Goal: Entertainment & Leisure: Consume media (video, audio)

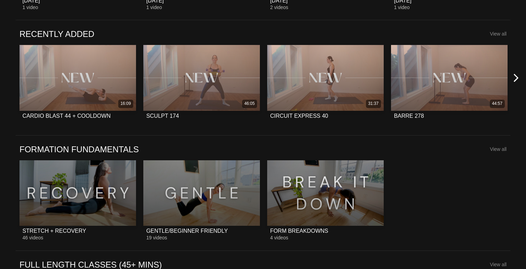
scroll to position [541, 0]
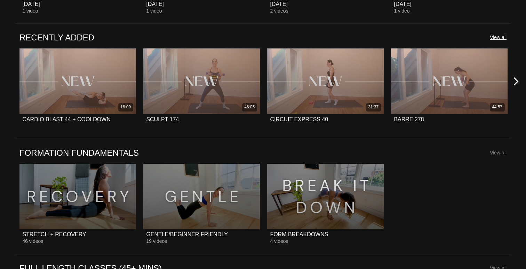
click at [501, 38] on span "View all" at bounding box center [498, 37] width 17 height 6
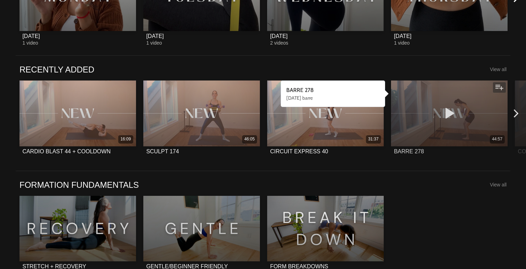
scroll to position [473, 0]
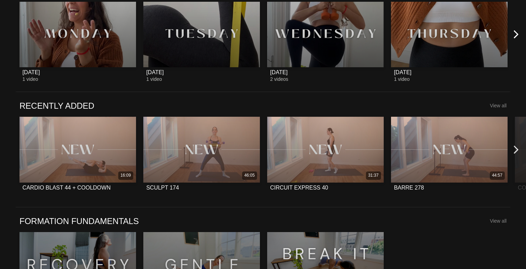
click at [515, 150] on icon at bounding box center [516, 149] width 9 height 9
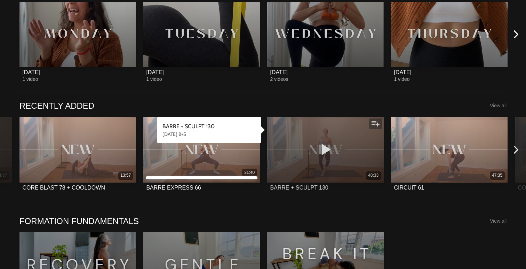
click at [326, 148] on icon at bounding box center [325, 149] width 21 height 12
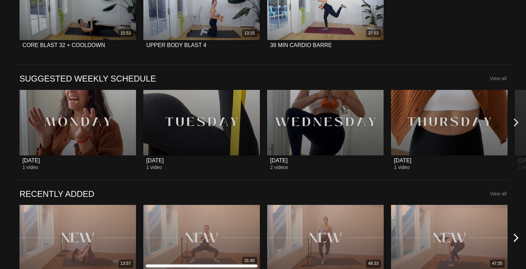
scroll to position [408, 0]
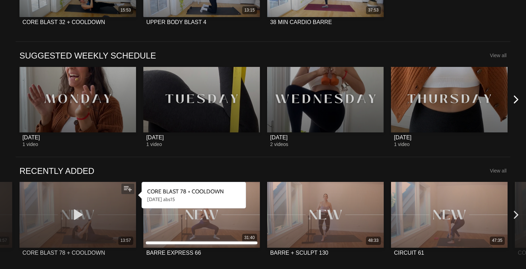
click at [76, 215] on icon at bounding box center [77, 214] width 21 height 12
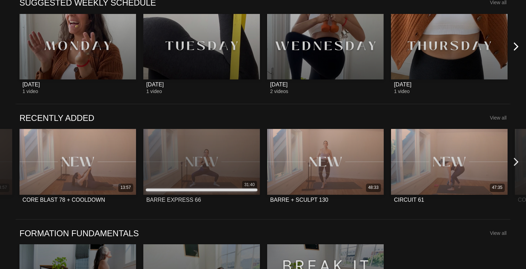
scroll to position [476, 0]
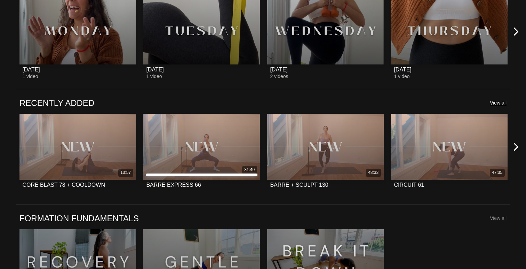
click at [504, 102] on span "View all" at bounding box center [498, 103] width 17 height 6
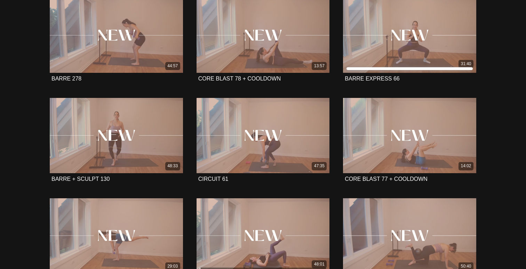
scroll to position [220, 0]
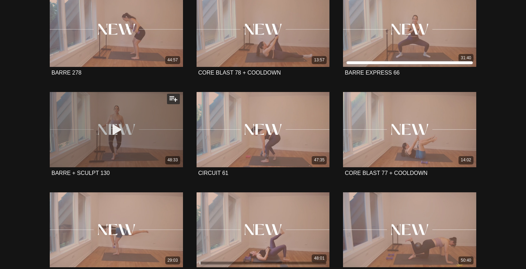
click at [112, 127] on icon at bounding box center [116, 129] width 21 height 12
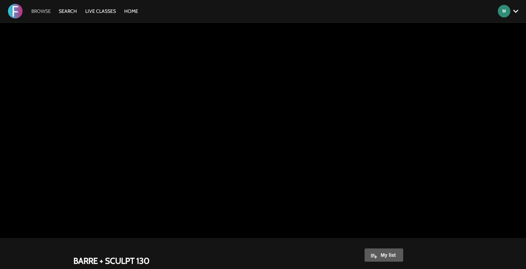
click at [44, 11] on link "Browse" at bounding box center [41, 11] width 26 height 6
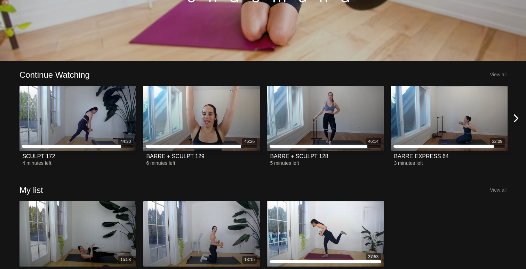
scroll to position [158, 0]
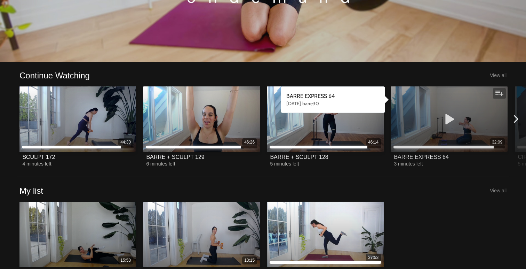
click at [448, 118] on icon at bounding box center [449, 119] width 21 height 12
